Goal: Task Accomplishment & Management: Complete application form

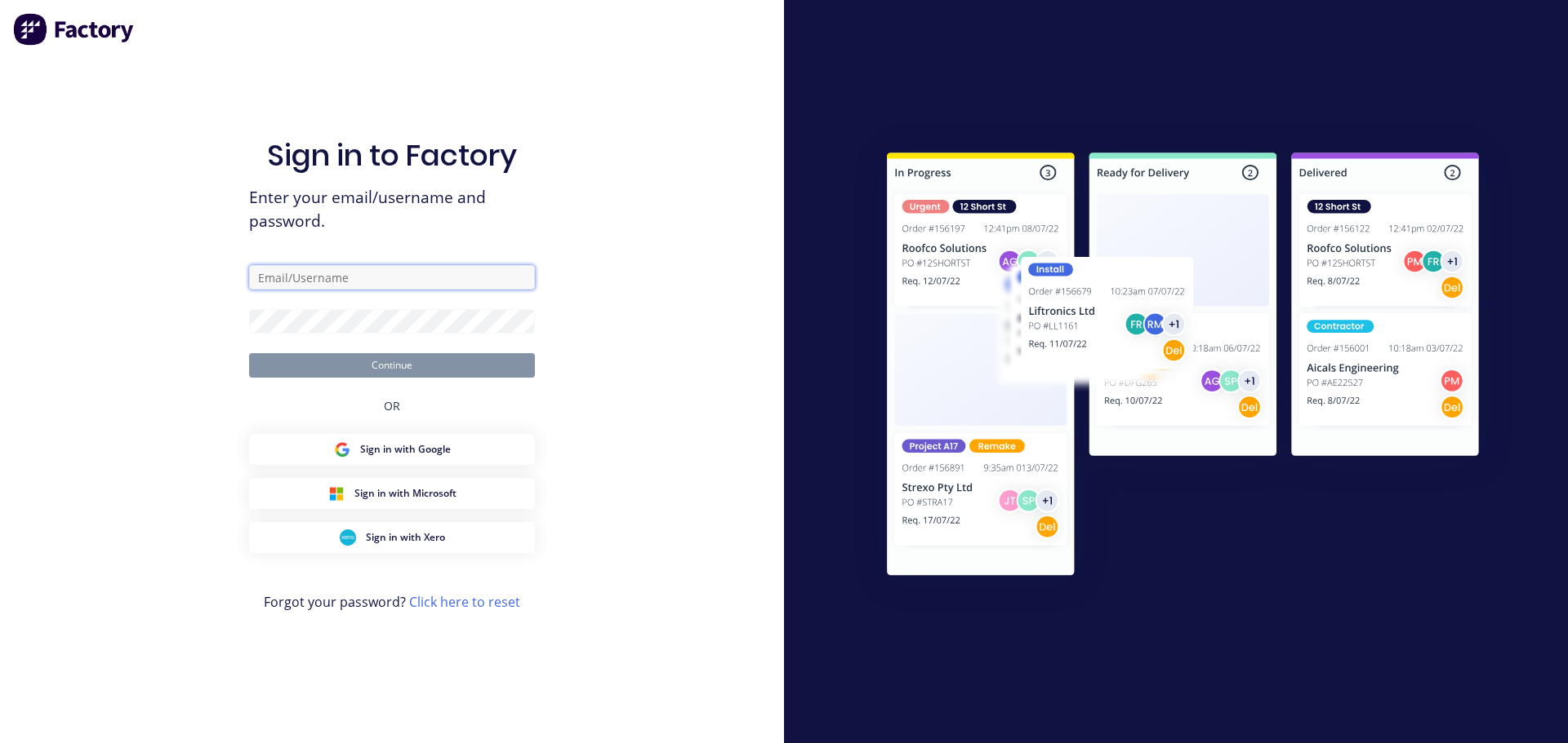
click at [357, 275] on input "text" at bounding box center [392, 278] width 286 height 25
type input "[EMAIL_ADDRESS][DOMAIN_NAME]"
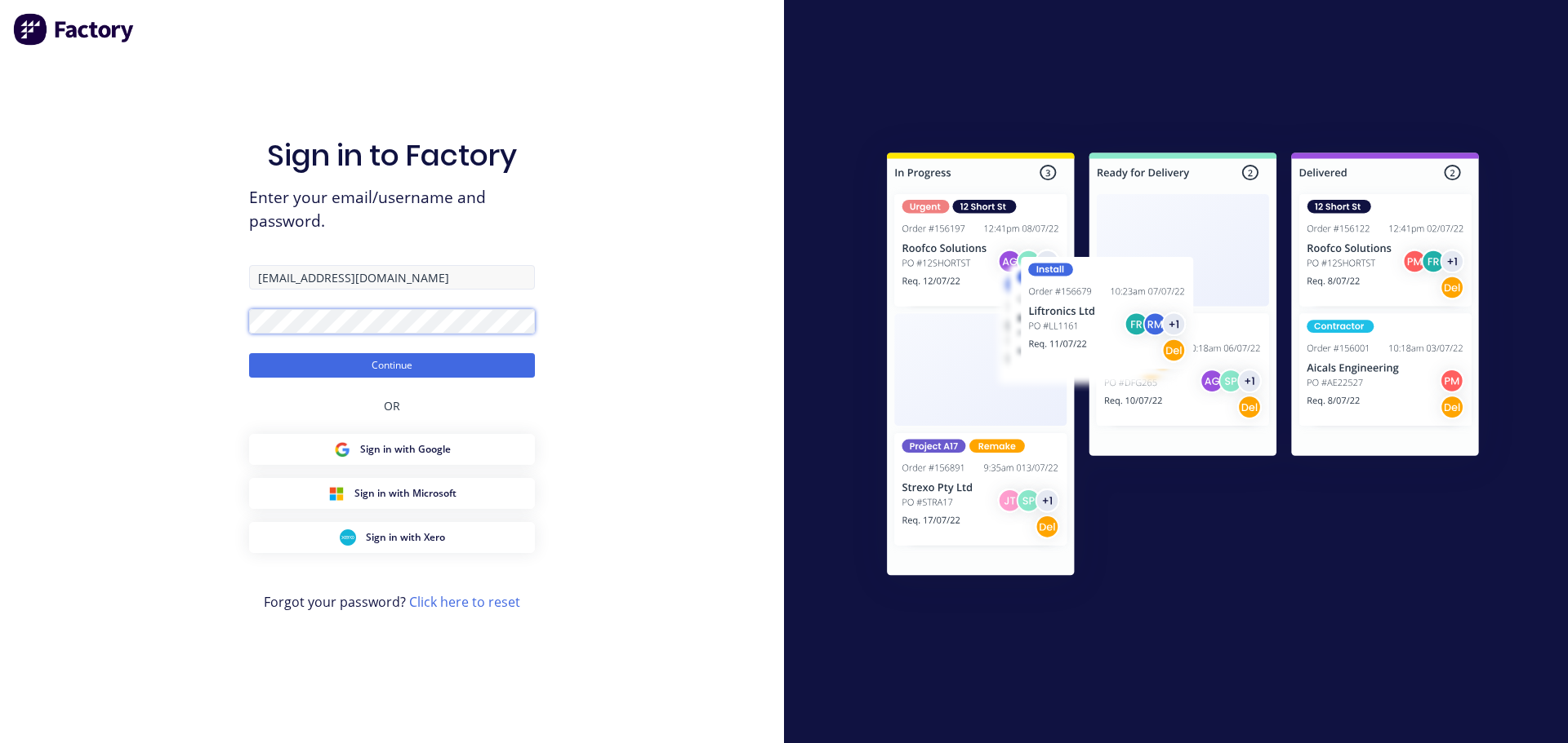
click at [249, 353] on button "Continue" at bounding box center [392, 366] width 286 height 25
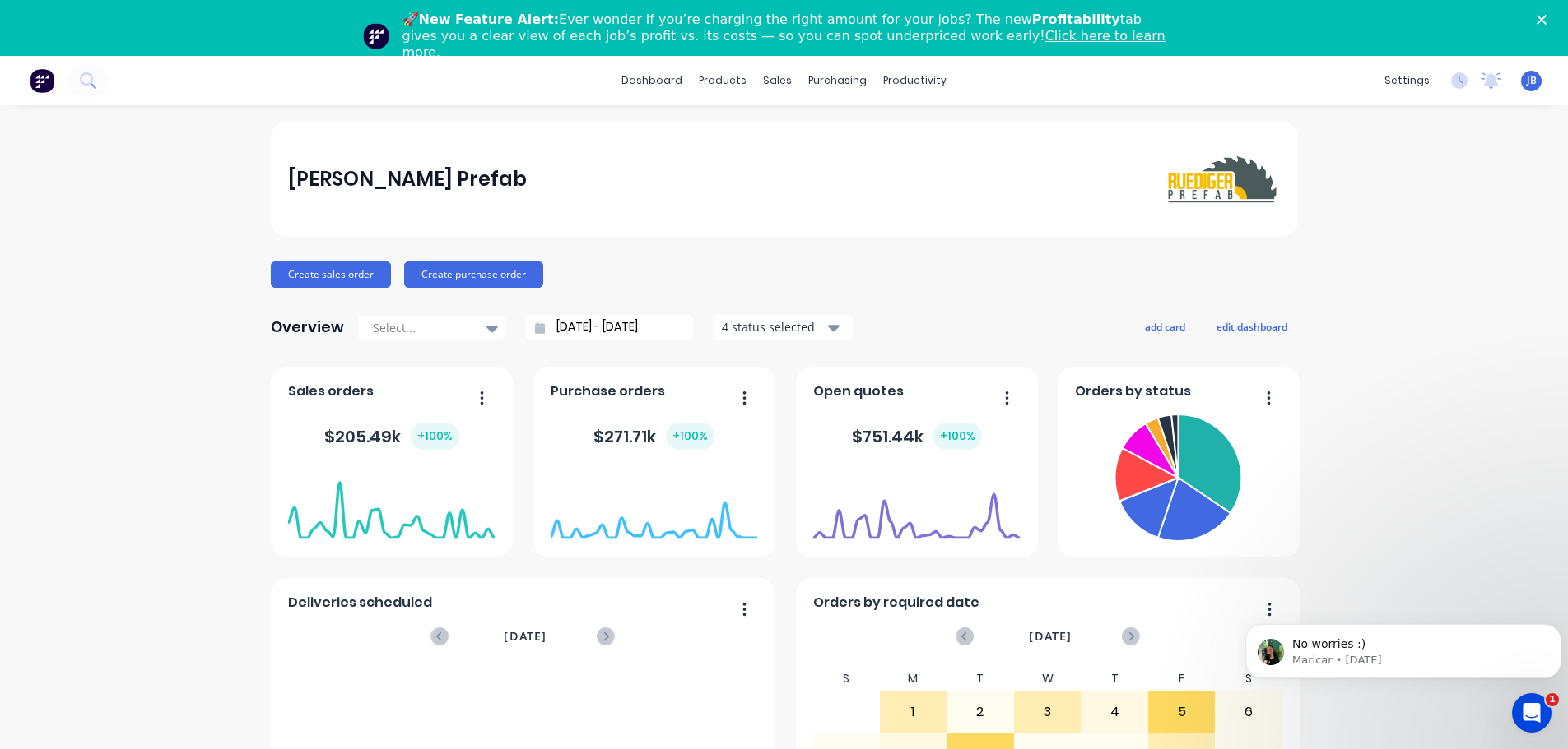
click at [1547, 19] on icon "Close" at bounding box center [1540, 20] width 10 height 10
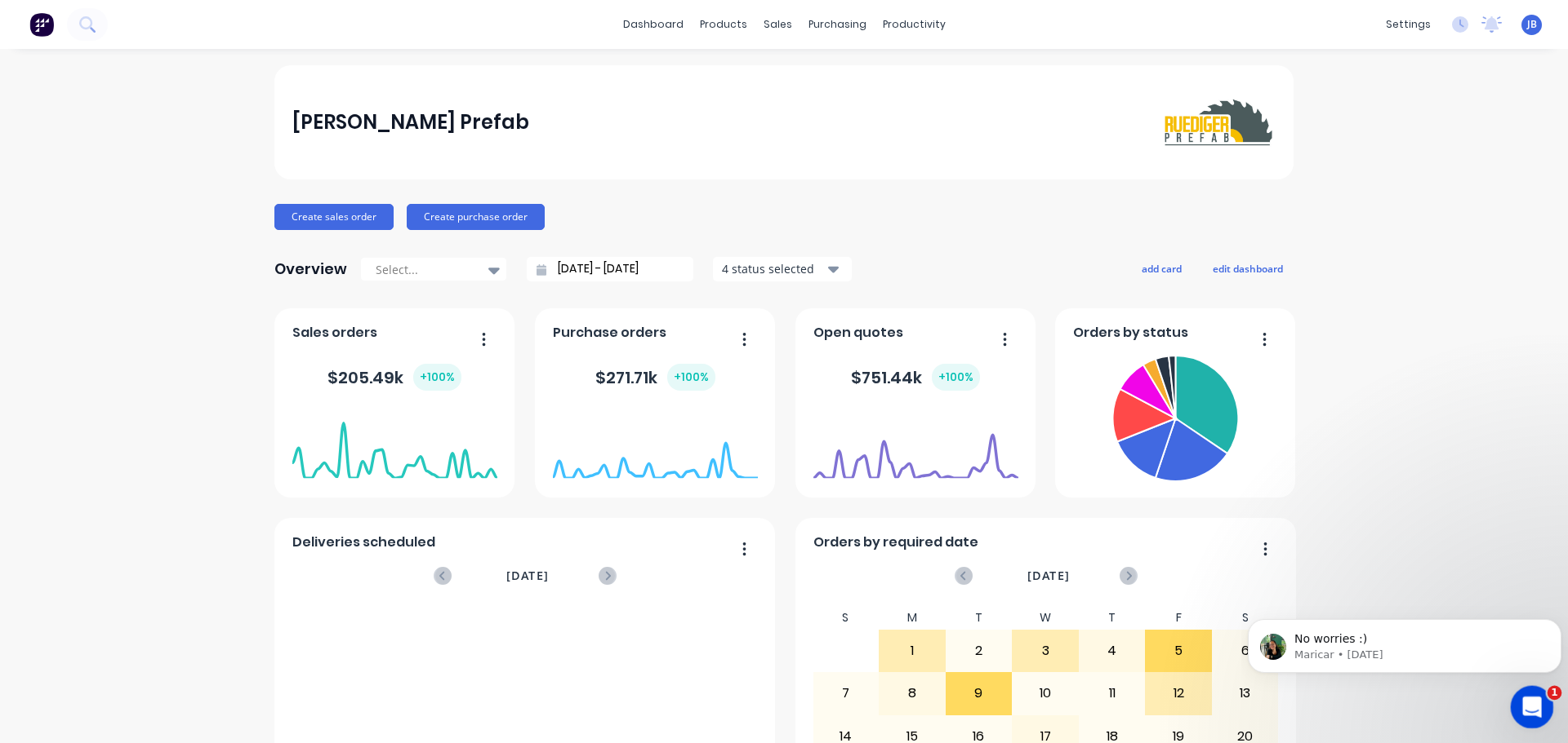
click at [1525, 707] on icon "Open Intercom Messenger" at bounding box center [1529, 705] width 27 height 27
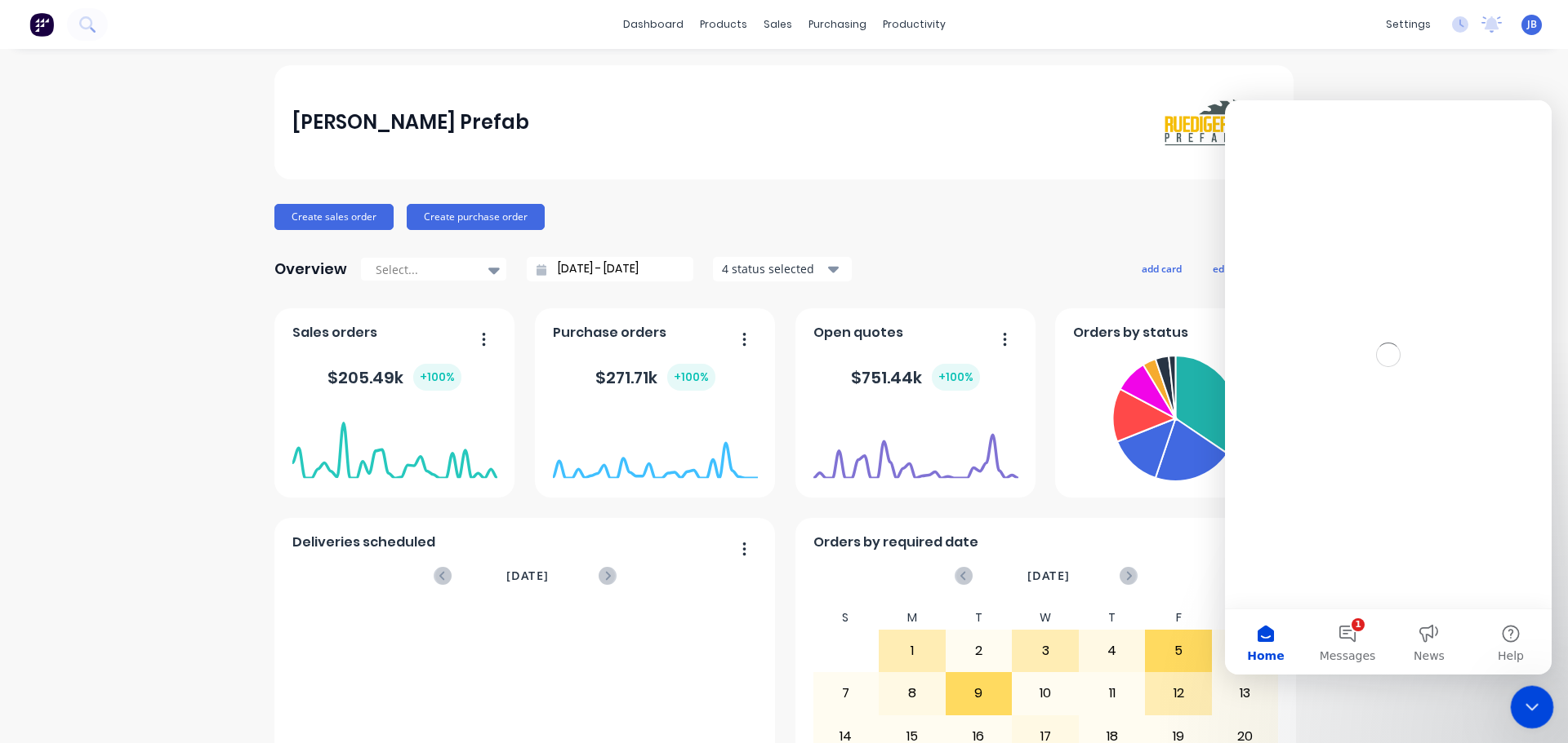
click at [1525, 707] on icon "Close Intercom Messenger" at bounding box center [1529, 705] width 19 height 19
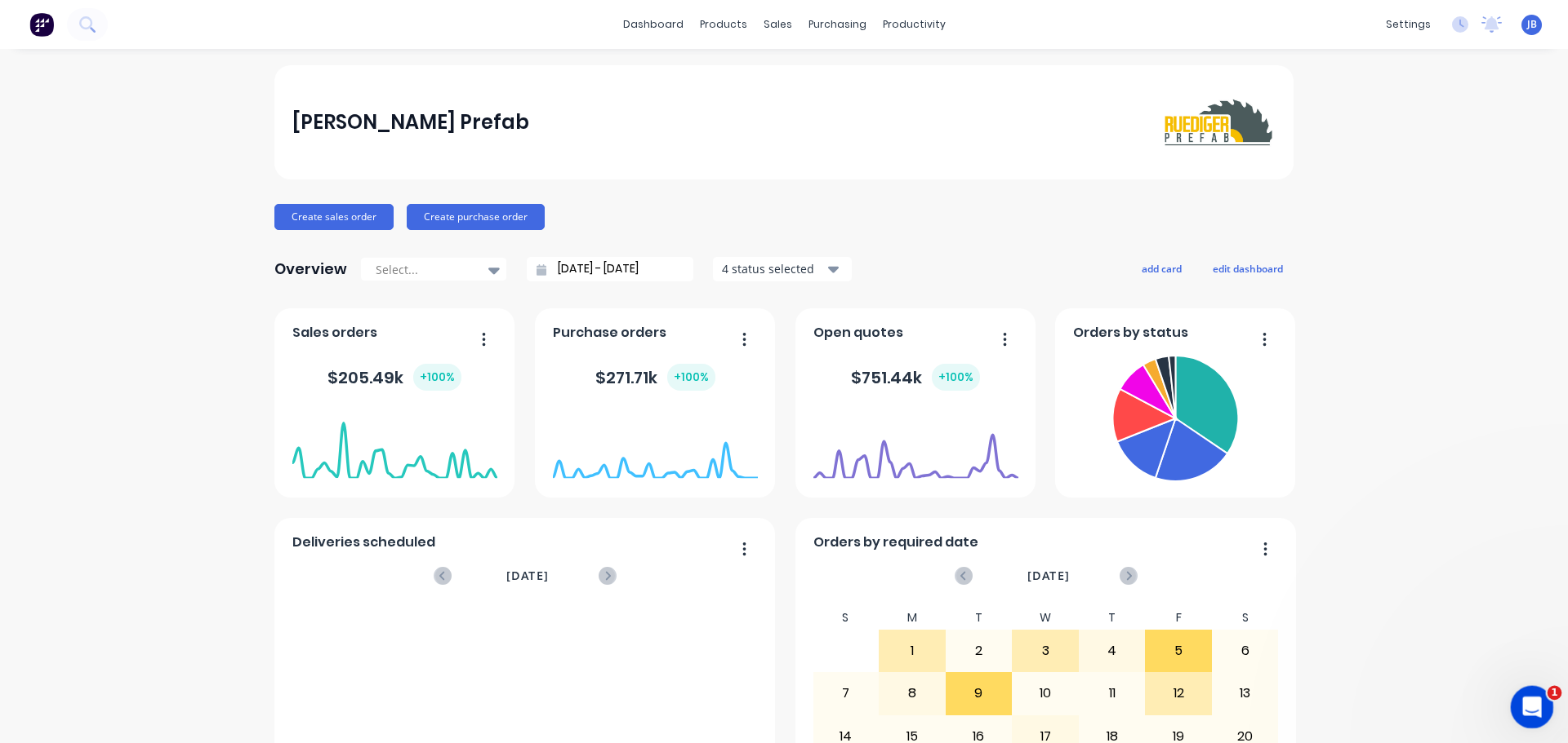
click at [1525, 707] on icon "Open Intercom Messenger" at bounding box center [1529, 705] width 27 height 27
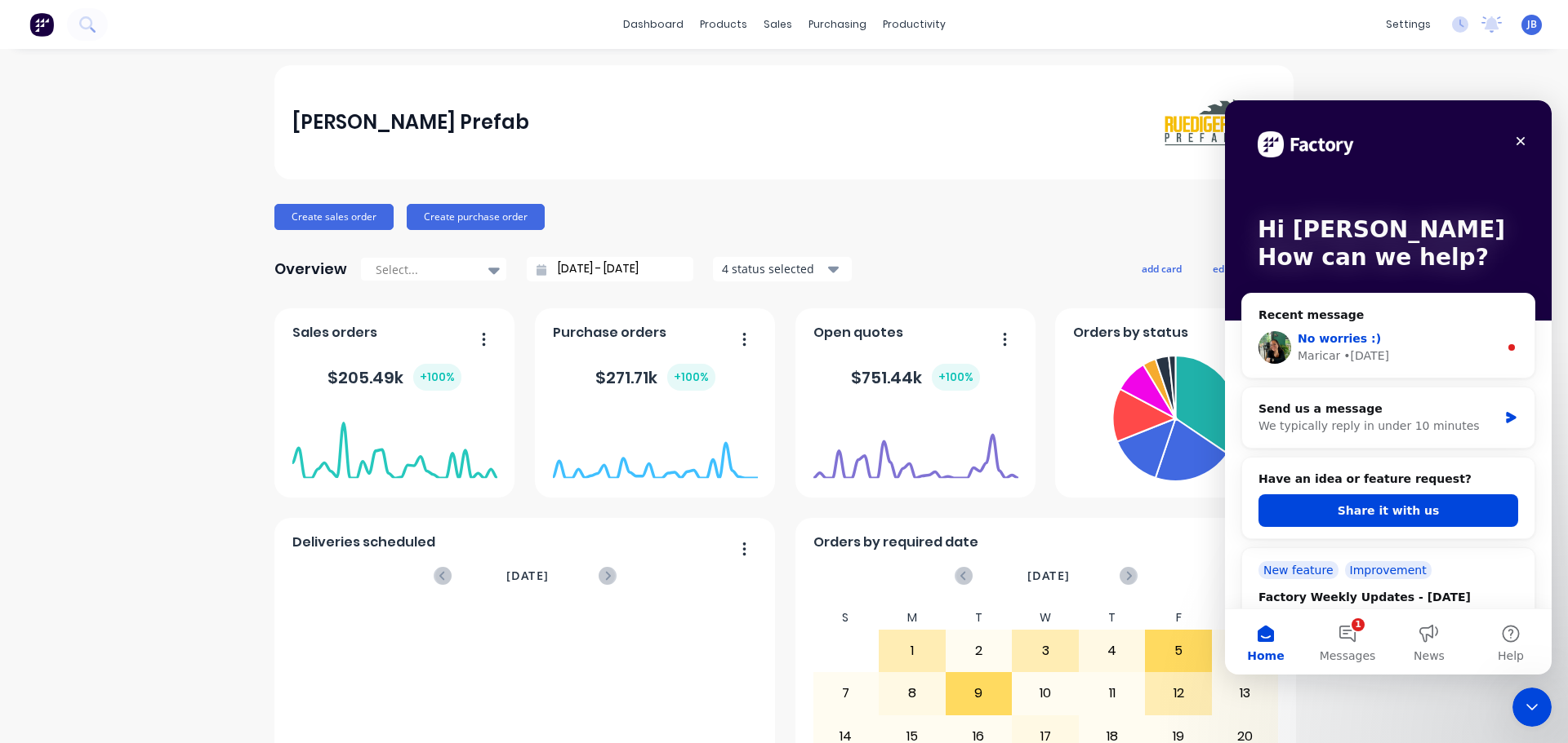
click at [1378, 337] on div "No worries :)" at bounding box center [1398, 338] width 201 height 17
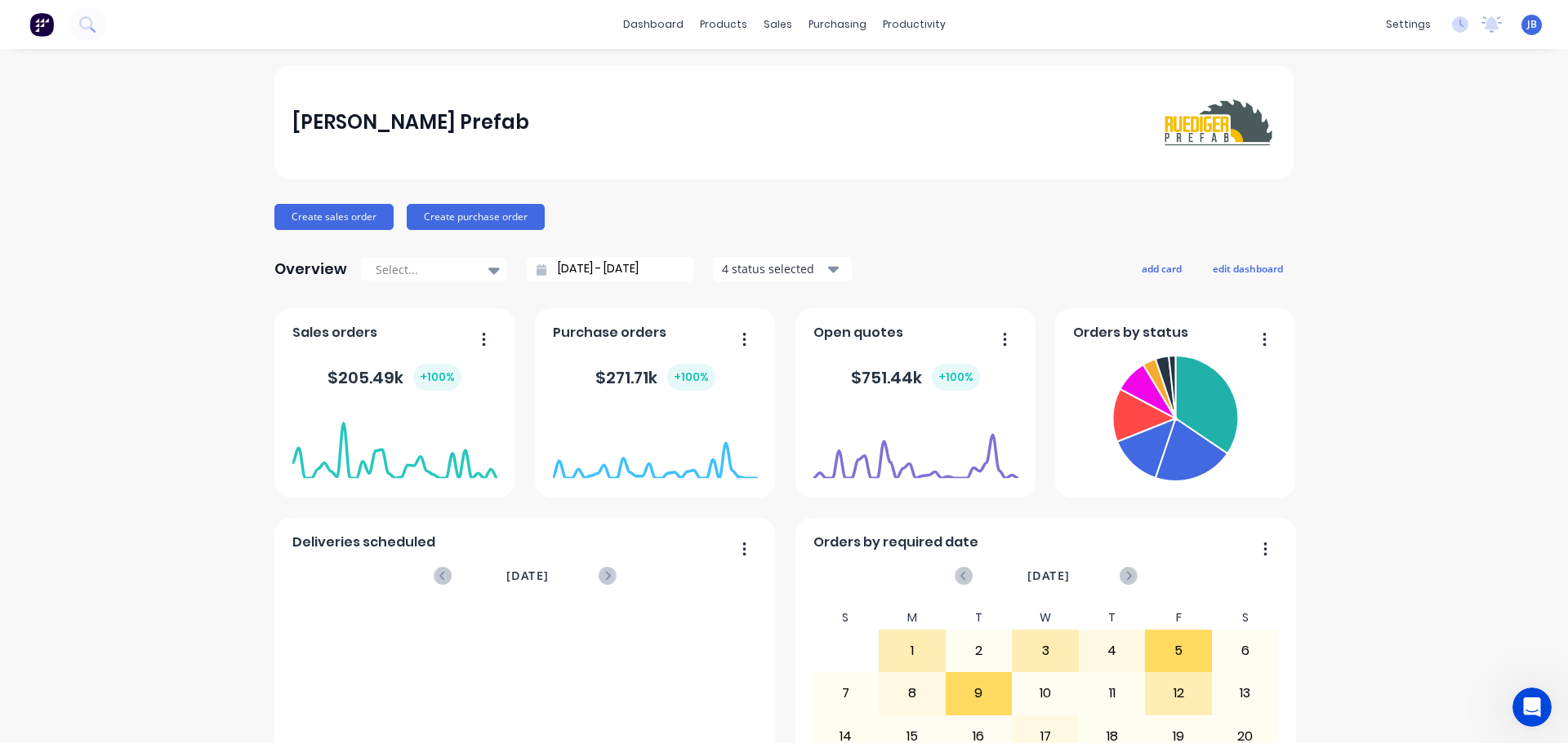
scroll to position [3, 0]
